Goal: Information Seeking & Learning: Stay updated

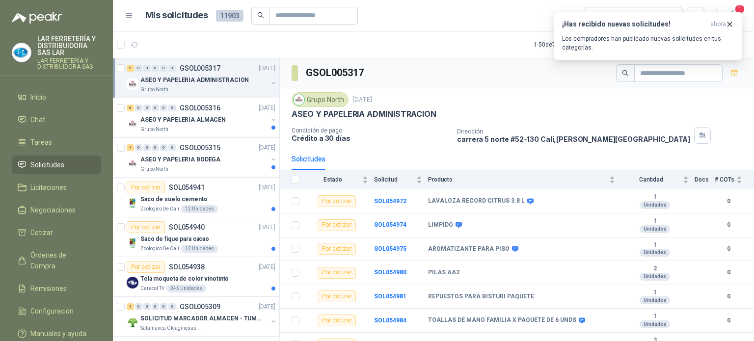
scroll to position [20, 0]
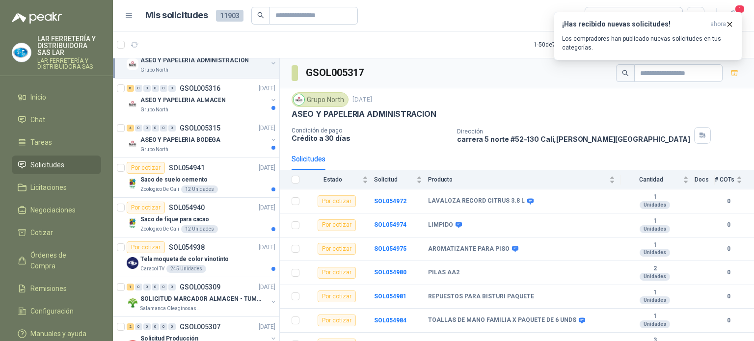
click at [420, 45] on article "1 - 50 de 7010 Asignado a mi No Leídos" at bounding box center [433, 44] width 641 height 27
click at [587, 38] on p "Los compradores han publicado nuevas solicitudes en tus categorías." at bounding box center [648, 43] width 172 height 18
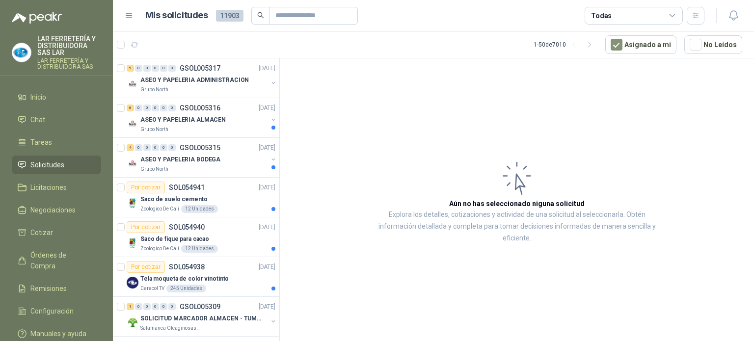
click at [504, 106] on article "Aún no has seleccionado niguna solicitud Explora los detalles, cotizaciones y a…" at bounding box center [517, 201] width 474 height 286
click at [487, 25] on header "Mis solicitudes 11903 Todas" at bounding box center [433, 15] width 641 height 31
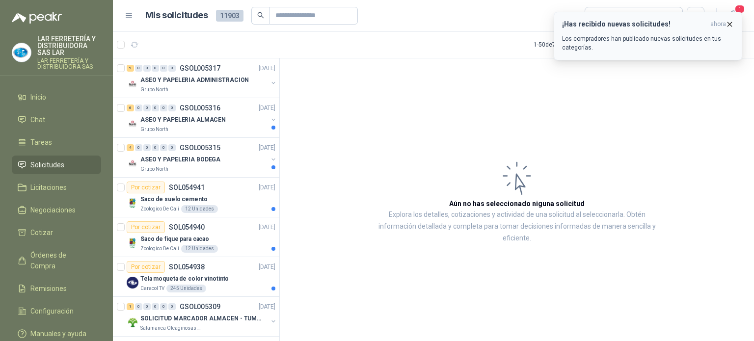
click at [735, 24] on button "¡Has recibido nuevas solicitudes! ahora Los compradores han publicado nuevas so…" at bounding box center [648, 36] width 189 height 49
